Goal: Find specific page/section: Find specific page/section

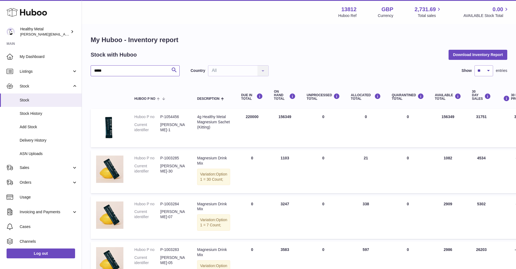
click at [121, 71] on input "*****" at bounding box center [135, 70] width 89 height 11
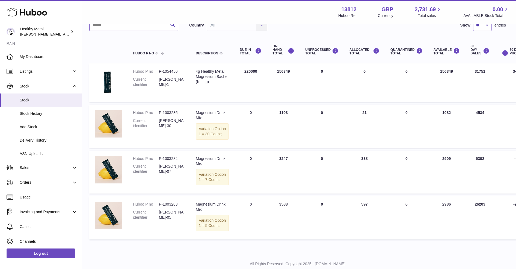
scroll to position [35, 1]
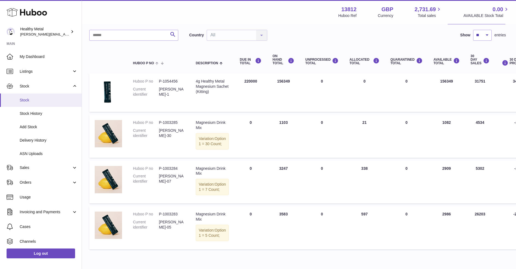
click at [61, 96] on link "Stock" at bounding box center [41, 99] width 82 height 13
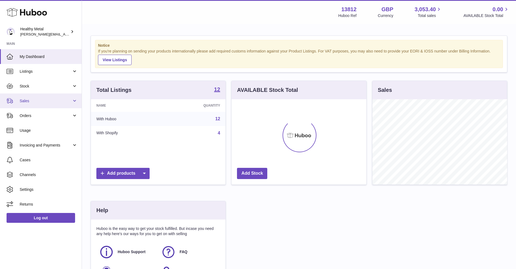
scroll to position [85, 135]
